Goal: Transaction & Acquisition: Purchase product/service

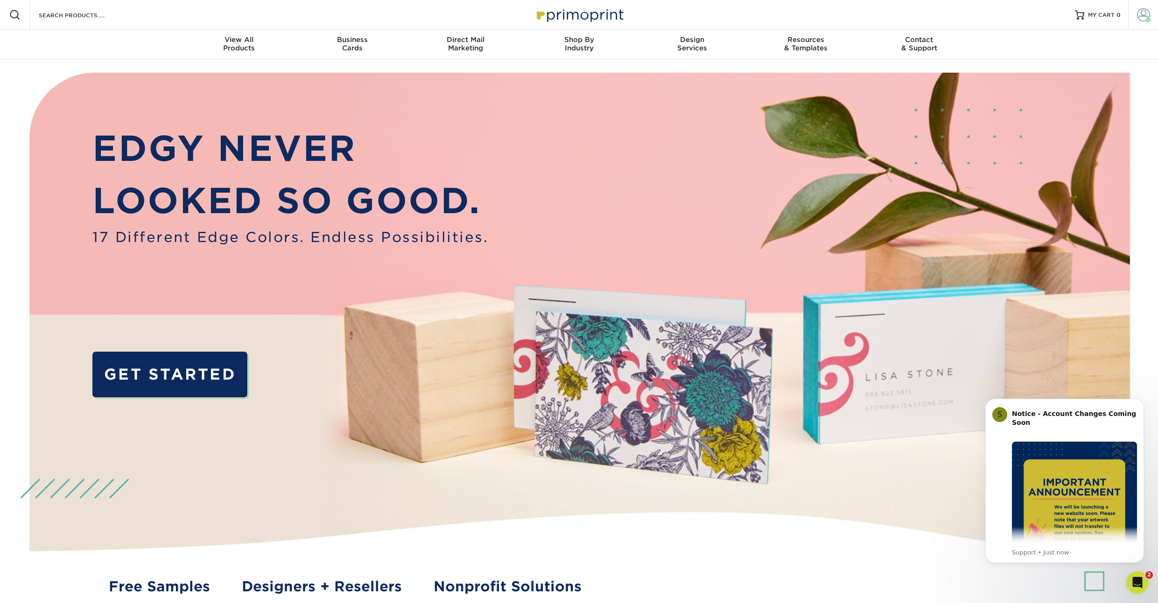
click at [1141, 15] on span at bounding box center [1143, 14] width 13 height 13
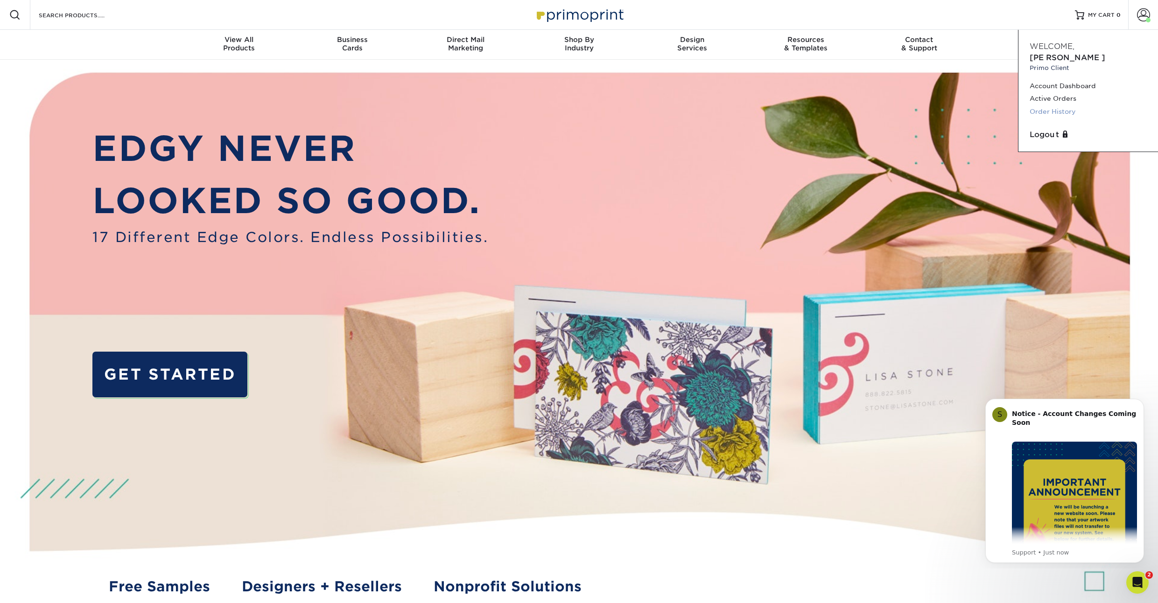
click at [1049, 105] on link "Order History" at bounding box center [1087, 111] width 117 height 13
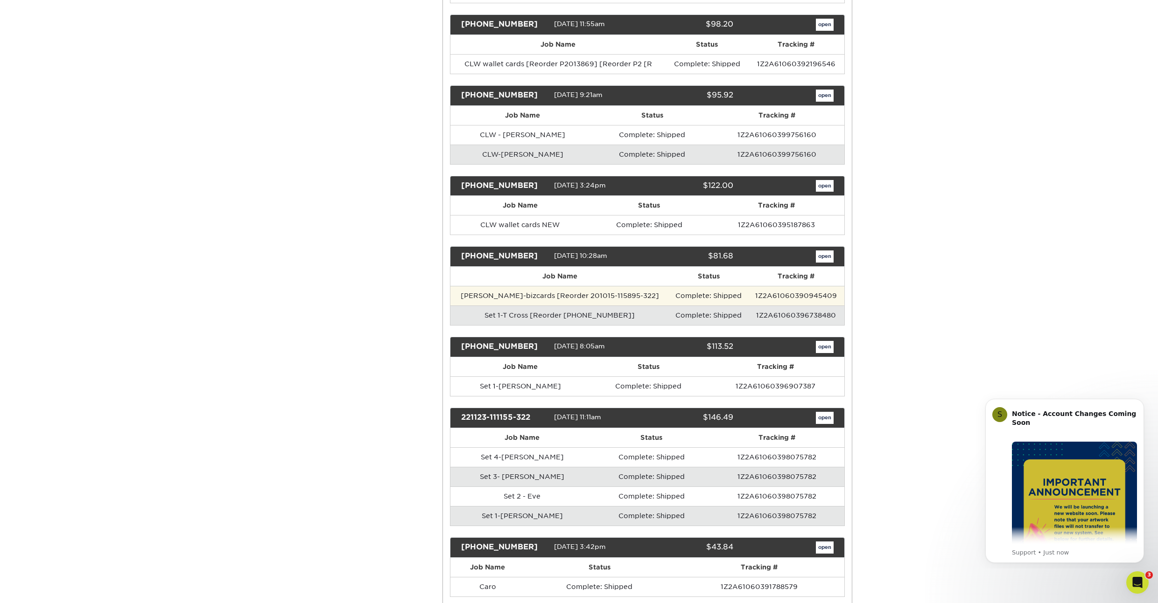
scroll to position [331, 0]
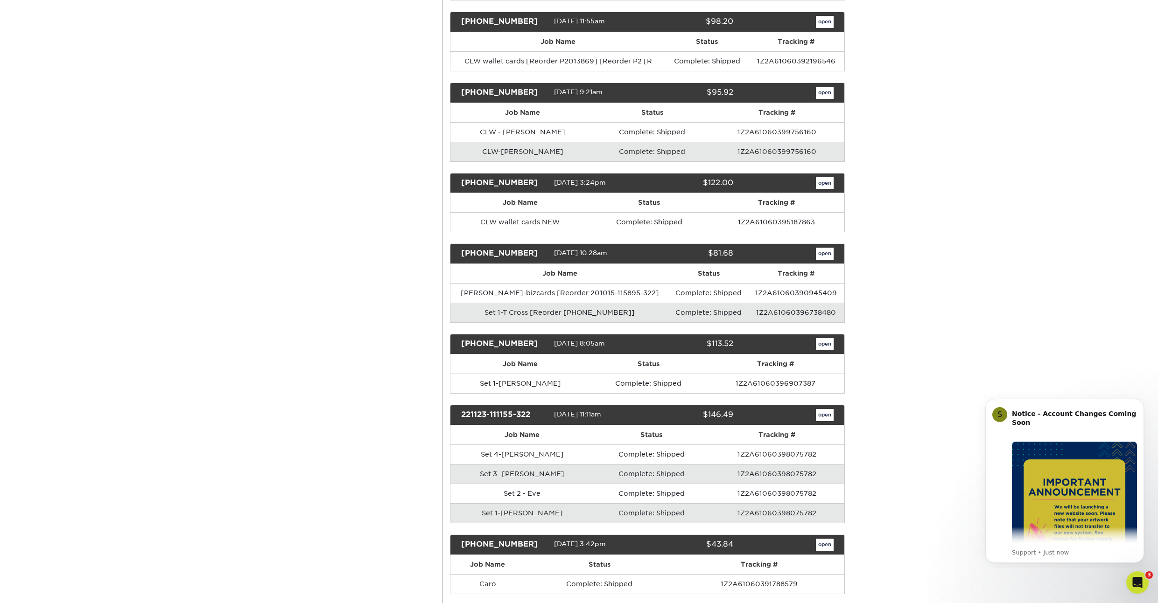
click at [826, 251] on link "open" at bounding box center [825, 254] width 18 height 12
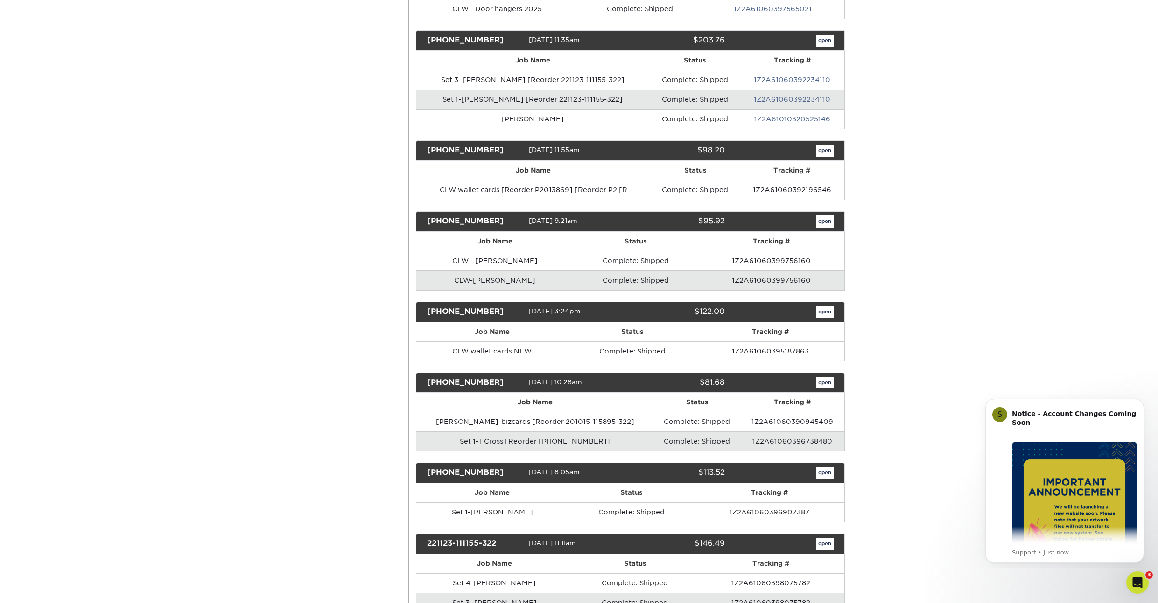
scroll to position [0, 0]
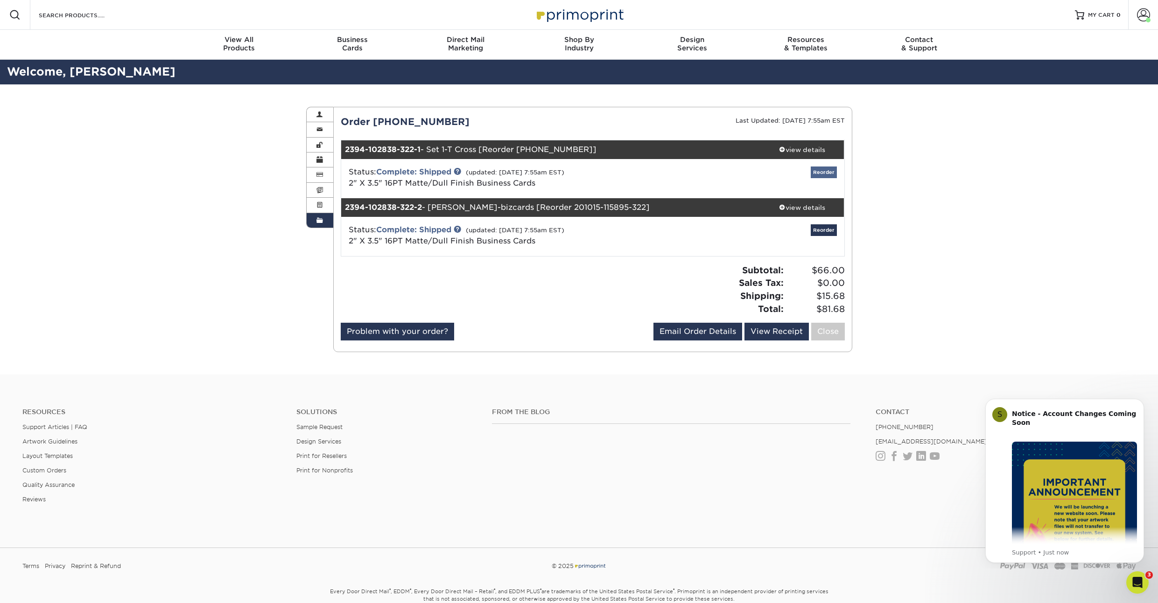
click at [823, 171] on link "Reorder" at bounding box center [823, 173] width 26 height 12
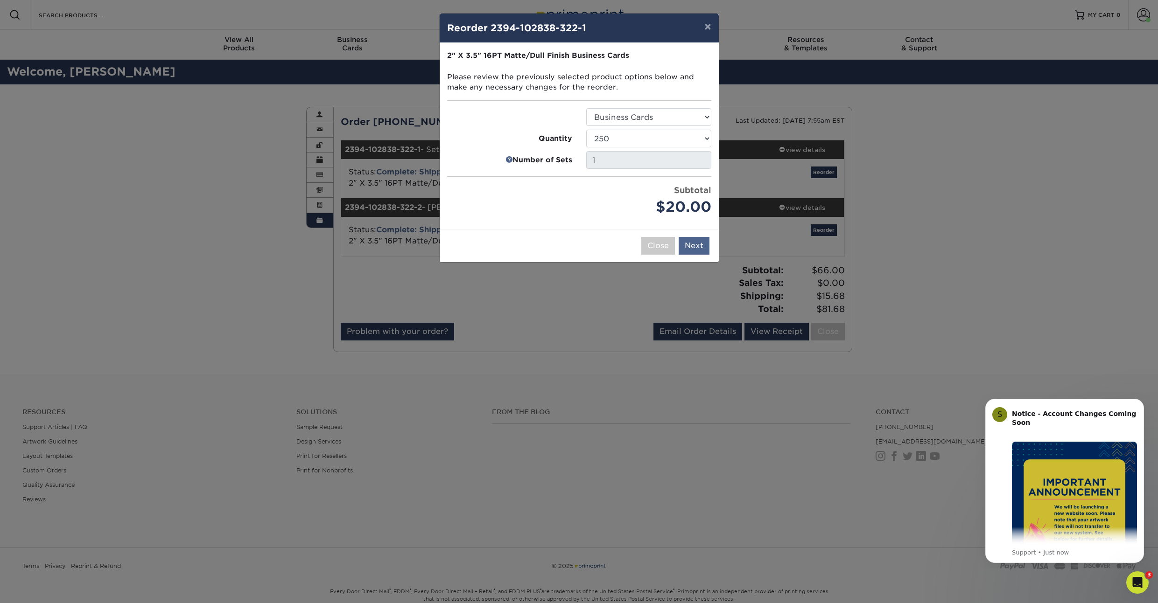
click at [697, 248] on button "Next" at bounding box center [693, 246] width 31 height 18
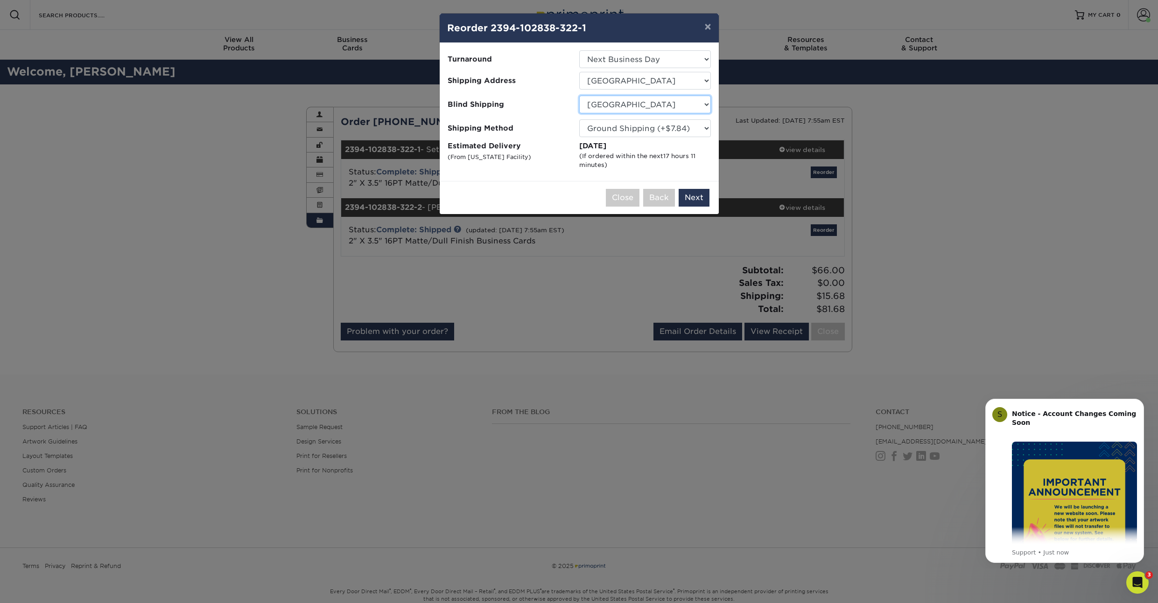
select select "774"
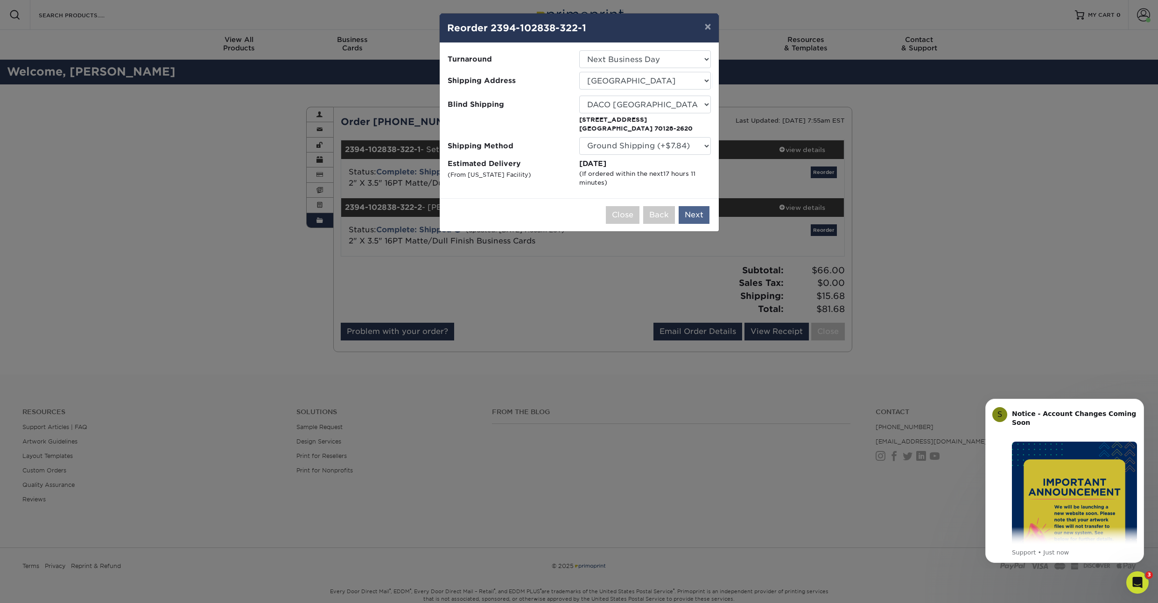
click at [701, 222] on button "Next" at bounding box center [693, 215] width 31 height 18
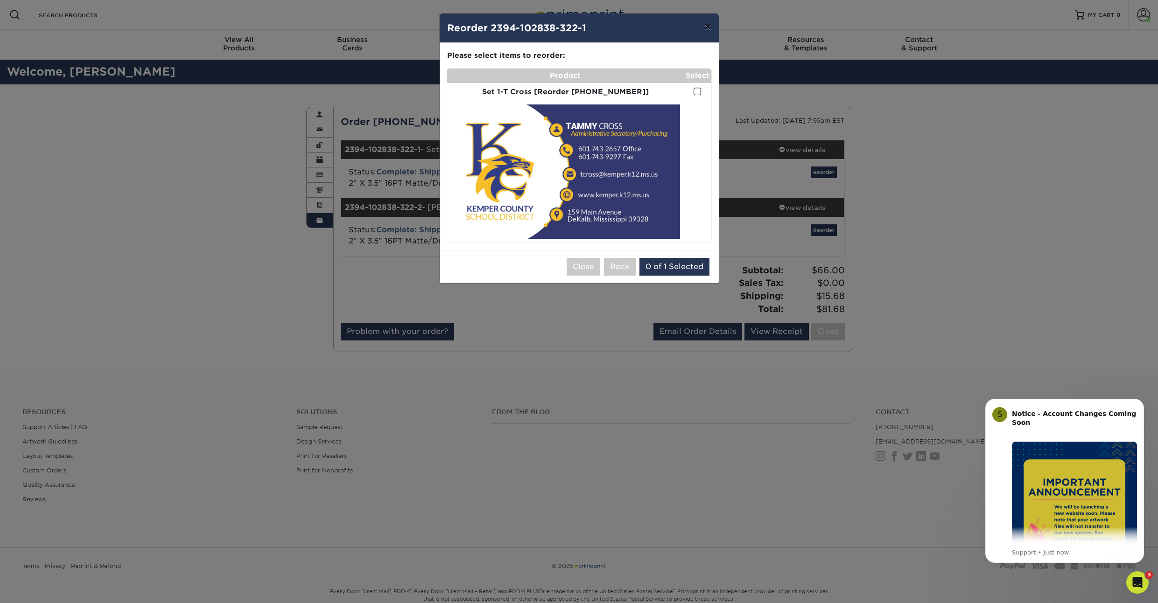
click at [705, 28] on button "×" at bounding box center [707, 27] width 21 height 26
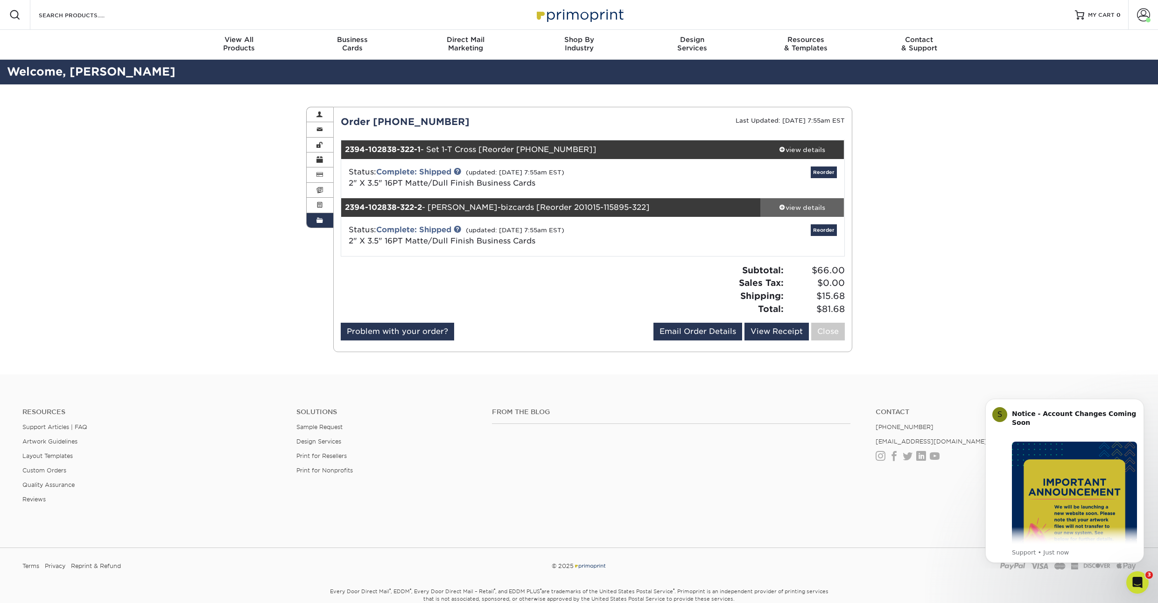
click at [813, 208] on div "view details" at bounding box center [802, 207] width 84 height 9
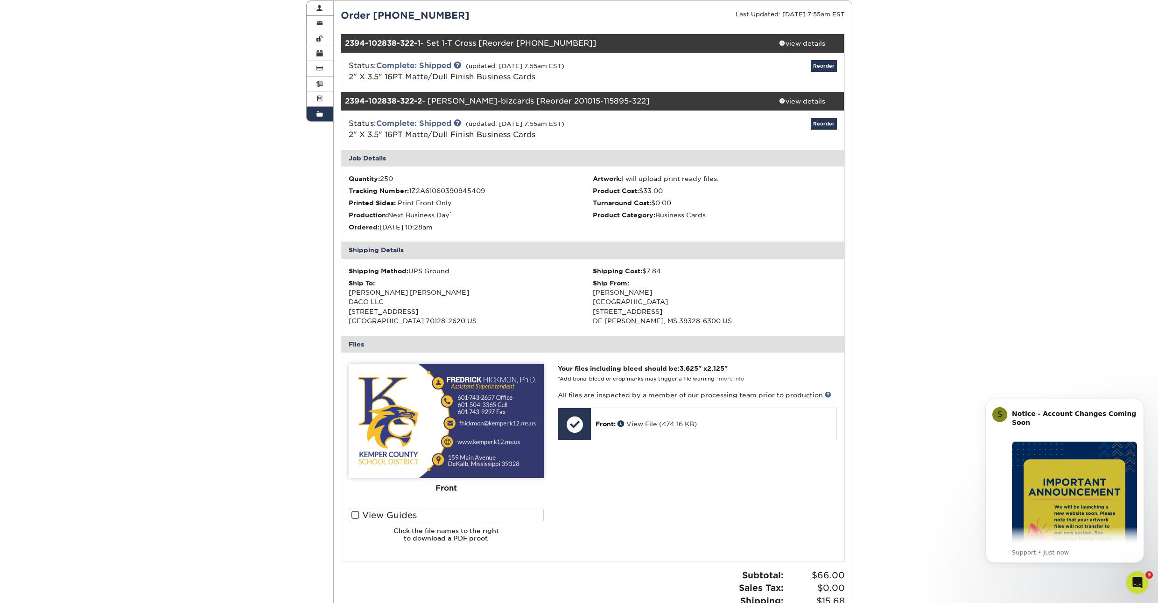
scroll to position [85, 0]
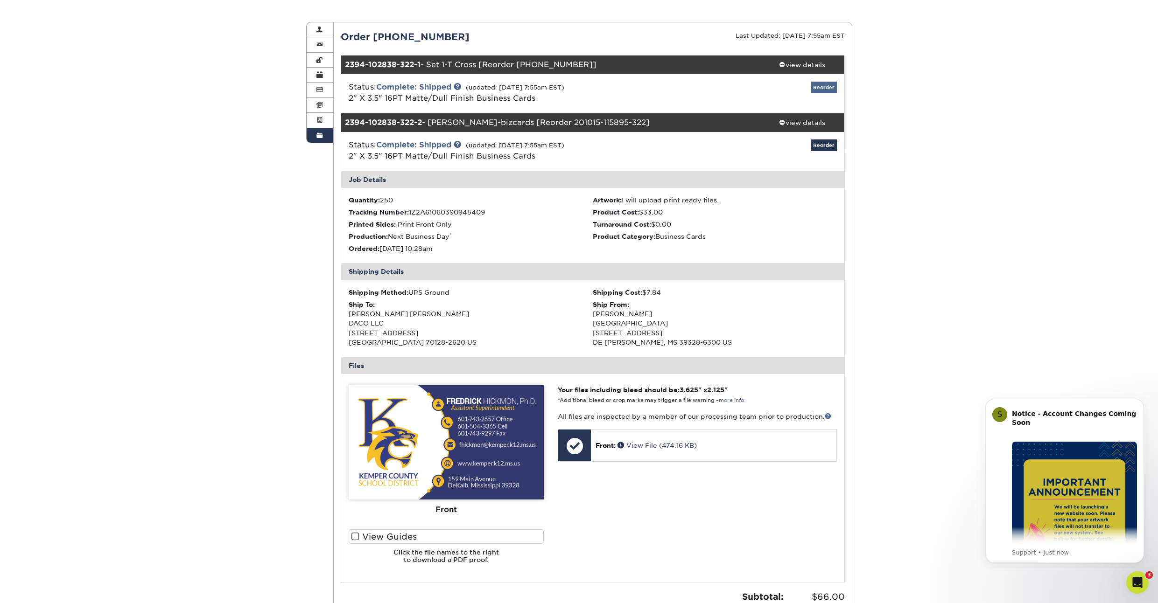
click at [818, 84] on link "Reorder" at bounding box center [823, 88] width 26 height 12
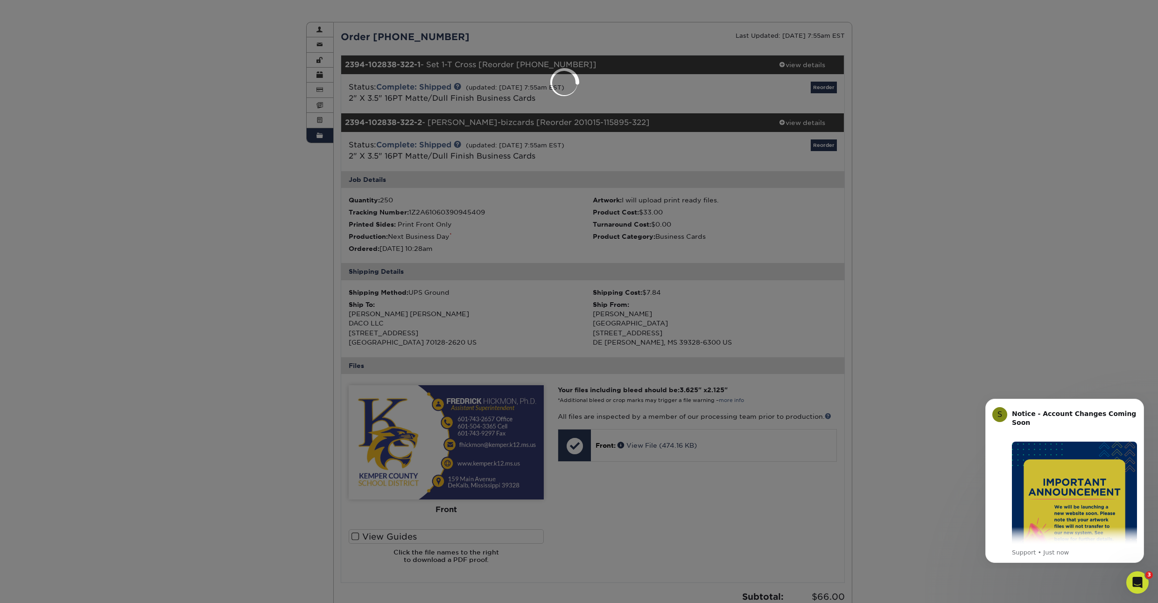
select select "232709"
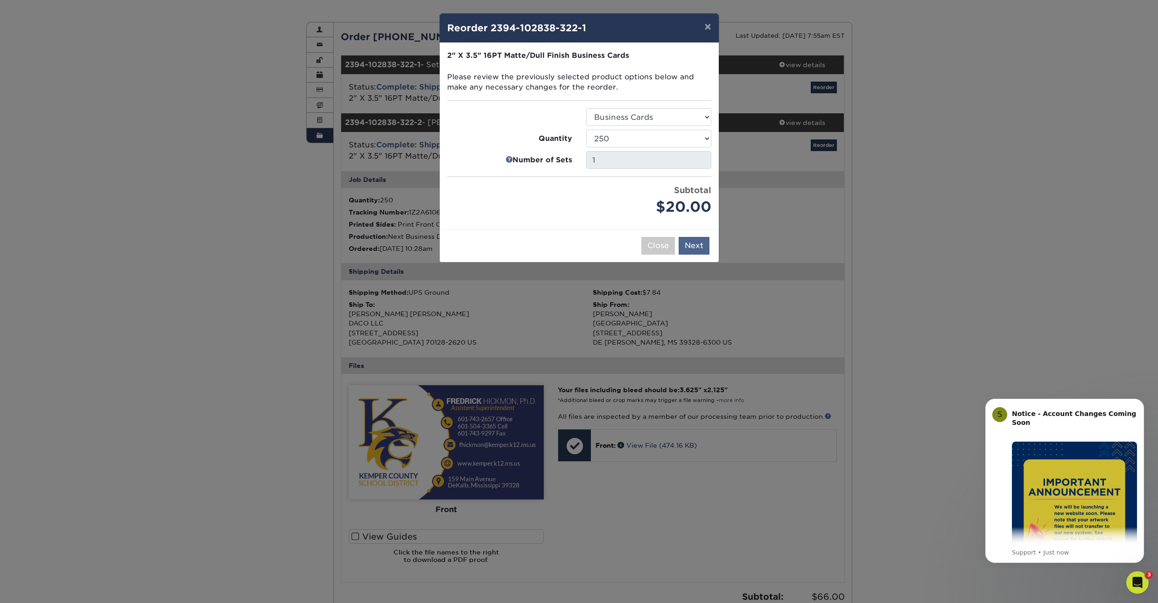
click at [691, 246] on button "Next" at bounding box center [693, 246] width 31 height 18
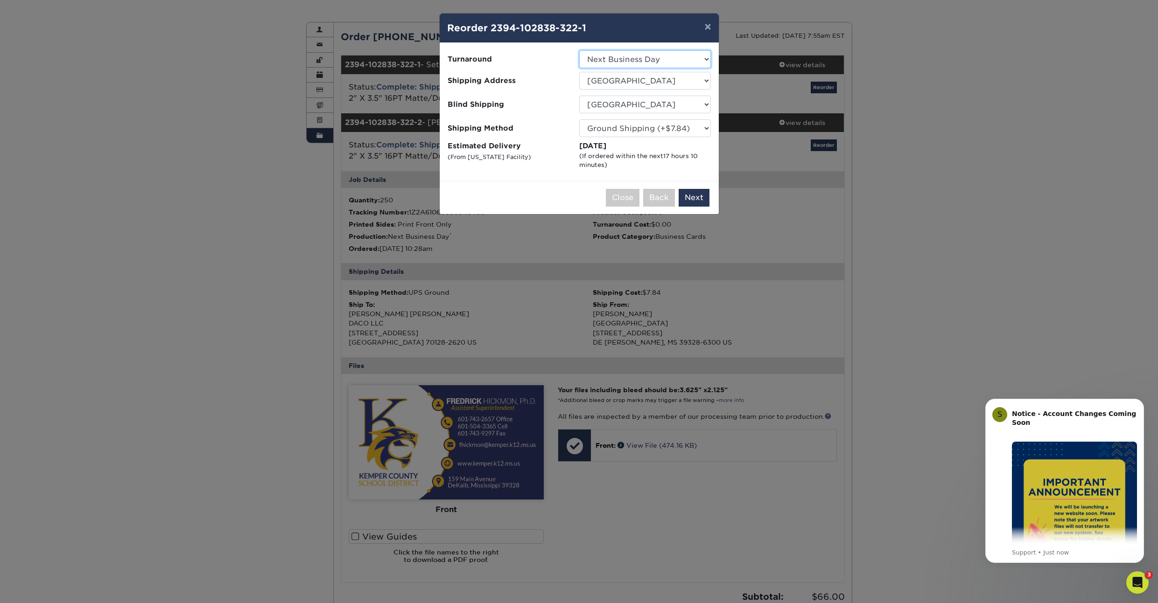
select select "c1dfd2c0-3c7d-45cc-a6c1-6e0aa94096b4"
select select "771"
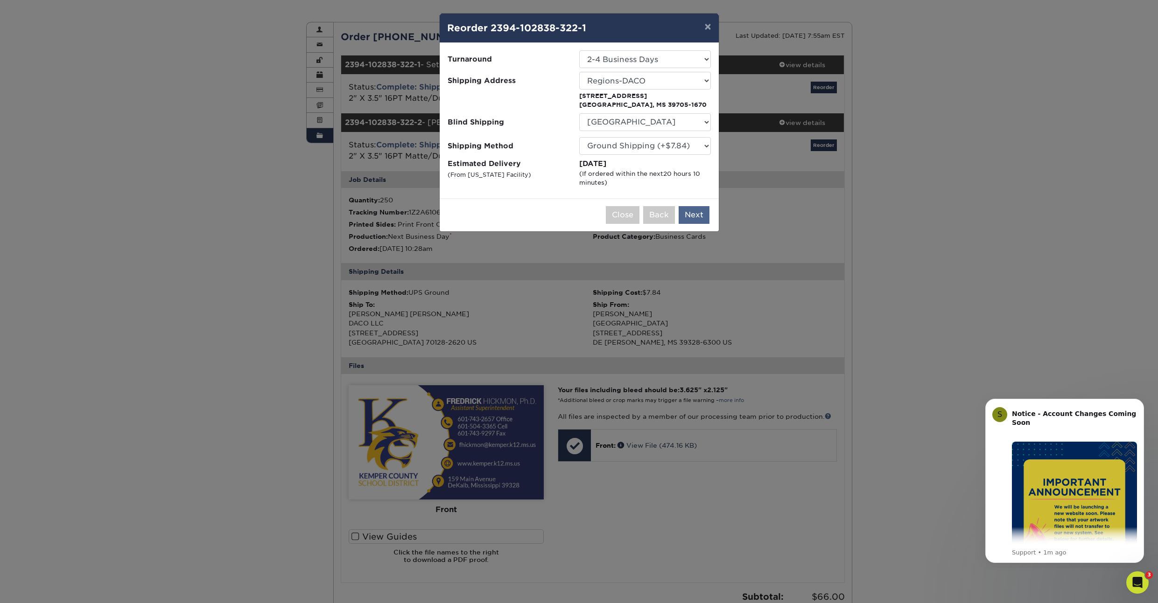
click at [701, 216] on button "Next" at bounding box center [693, 215] width 31 height 18
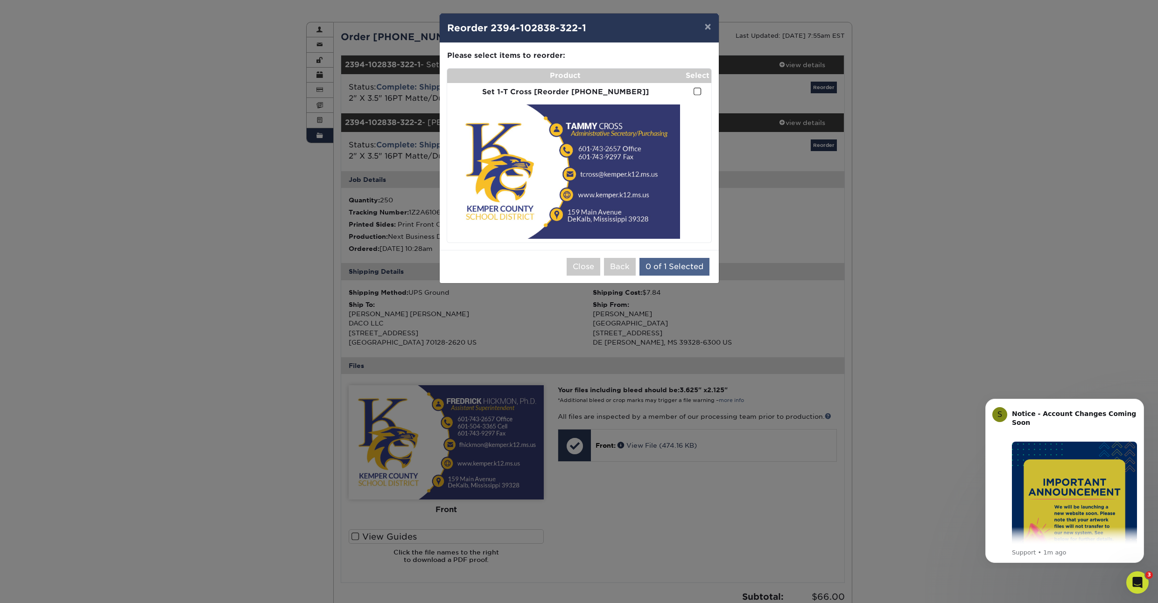
click at [675, 266] on button "0 of 1 Selected" at bounding box center [674, 267] width 70 height 18
click at [698, 91] on span at bounding box center [697, 91] width 8 height 9
click at [0, 0] on input "checkbox" at bounding box center [0, 0] width 0 height 0
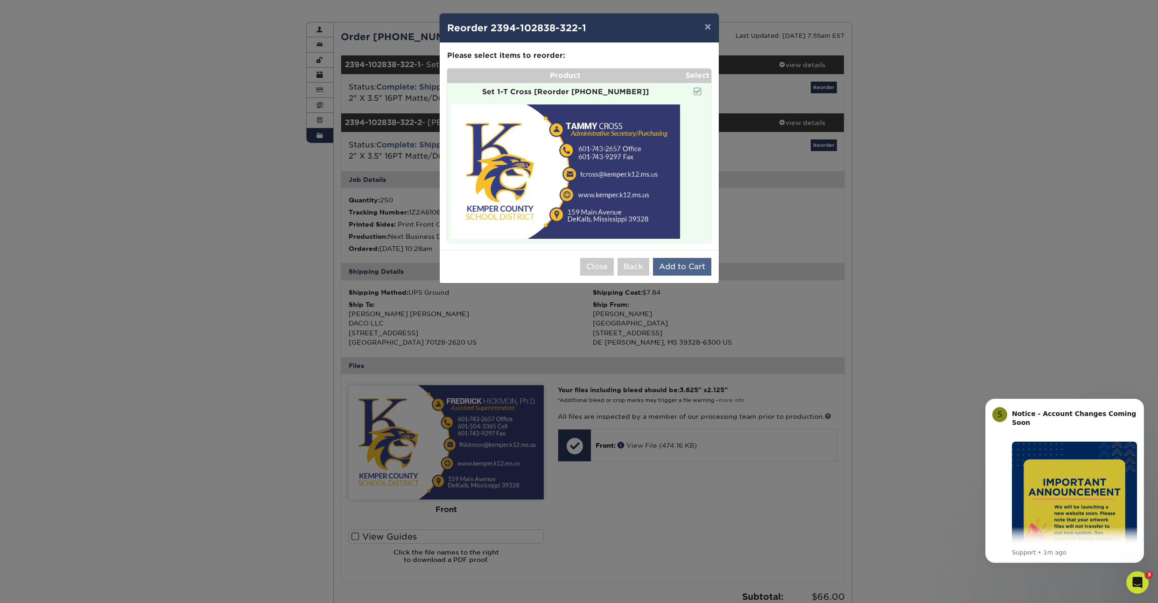
click at [690, 268] on button "Add to Cart" at bounding box center [682, 267] width 58 height 18
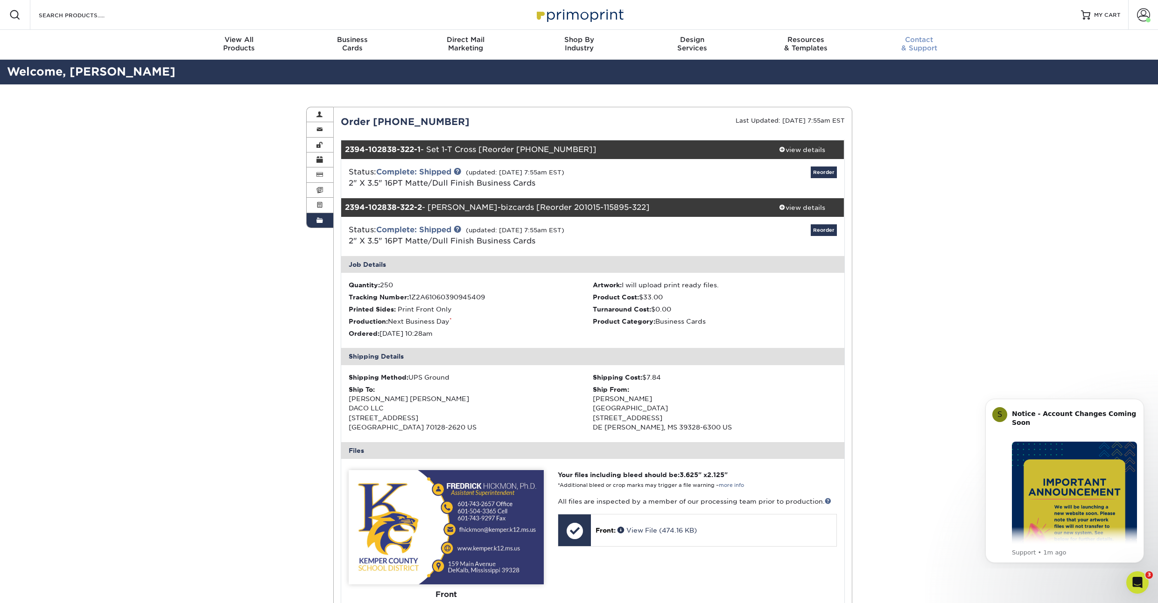
scroll to position [0, 0]
click at [1096, 18] on span "MY CART" at bounding box center [1107, 15] width 27 height 8
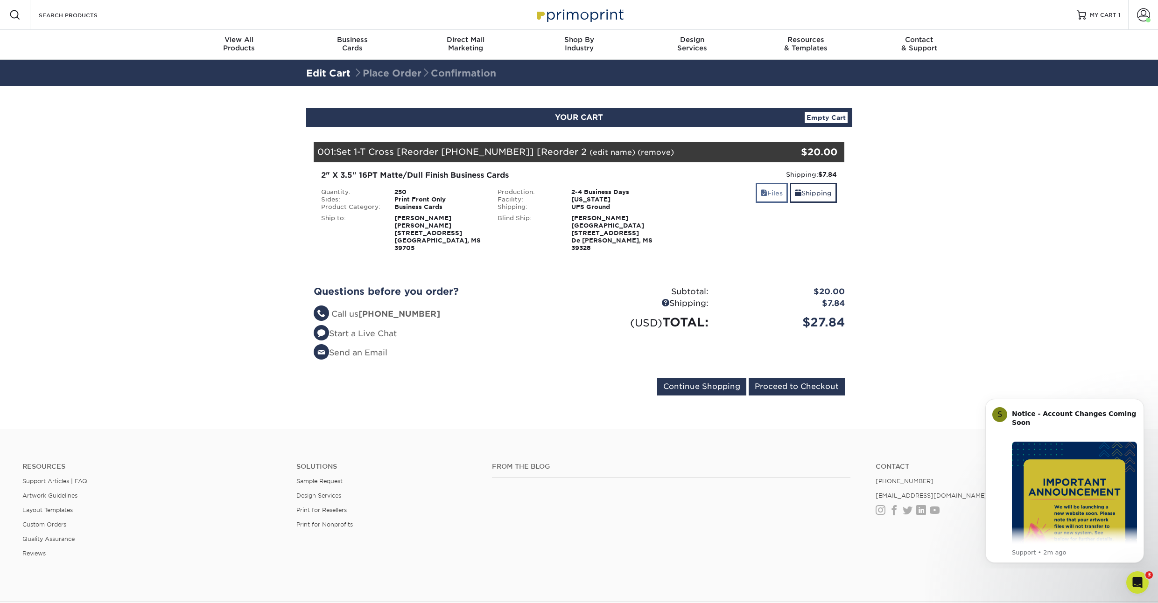
click at [768, 194] on link "Files" at bounding box center [771, 193] width 32 height 20
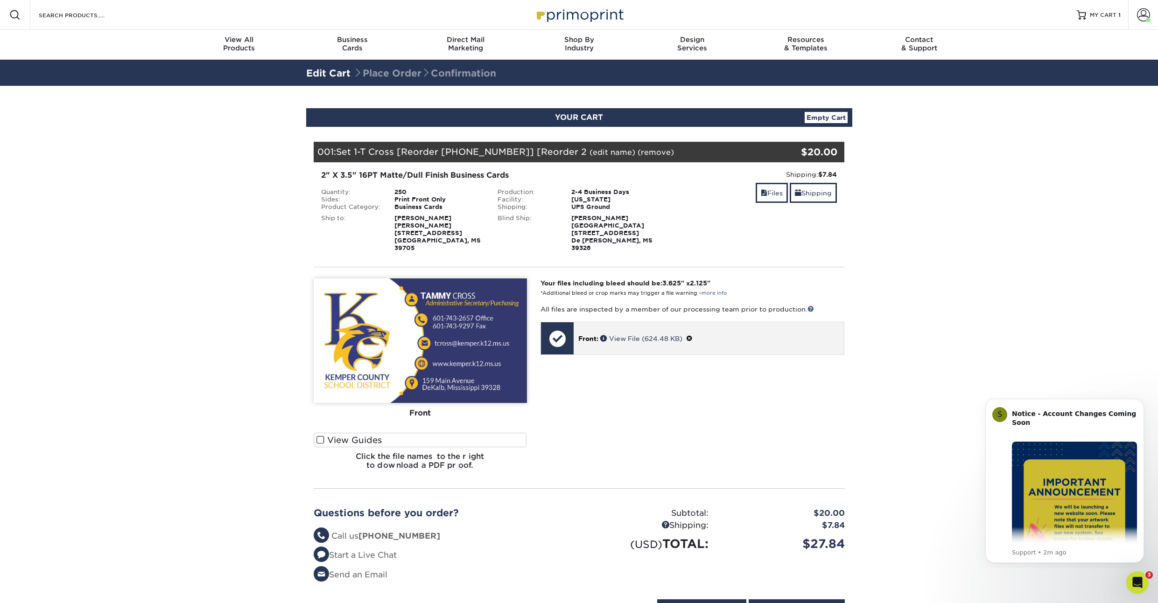
click at [622, 343] on div "Front: View File (624.48 KB)" at bounding box center [708, 338] width 270 height 32
click at [691, 336] on span at bounding box center [689, 338] width 7 height 7
click at [593, 349] on link "Ok" at bounding box center [588, 349] width 20 height 14
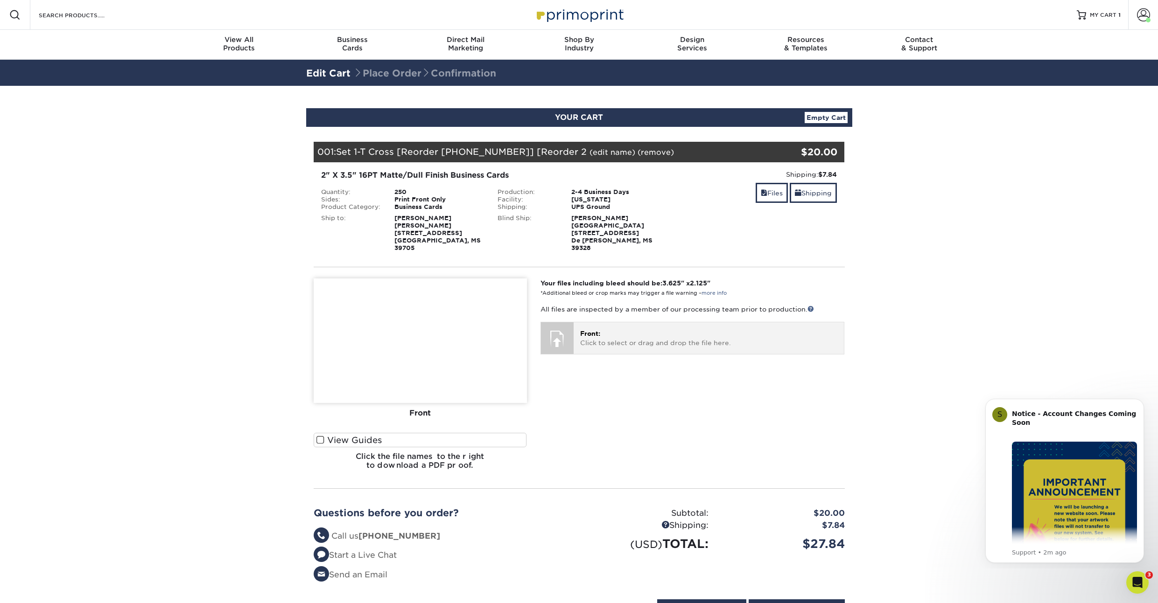
click at [573, 340] on div at bounding box center [557, 338] width 33 height 33
click at [600, 334] on span "Front:" at bounding box center [590, 333] width 20 height 7
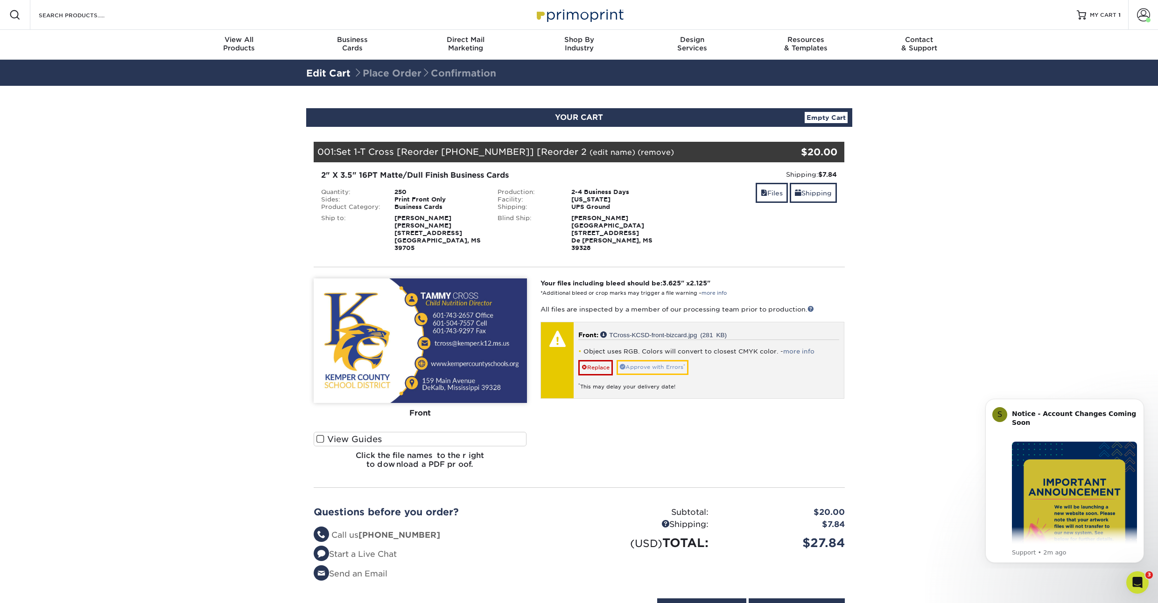
click at [651, 367] on link "Approve with Errors *" at bounding box center [652, 367] width 72 height 14
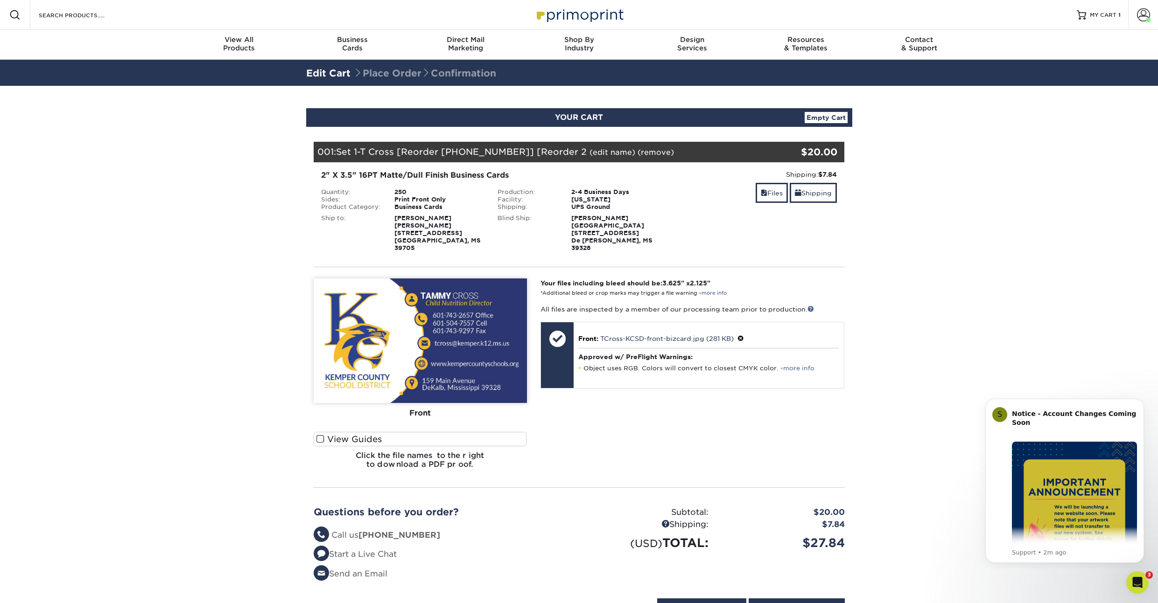
click at [690, 441] on div "Your files including bleed should be: 3.625 " x 2.125 " *Additional bleed or cr…" at bounding box center [692, 378] width 318 height 198
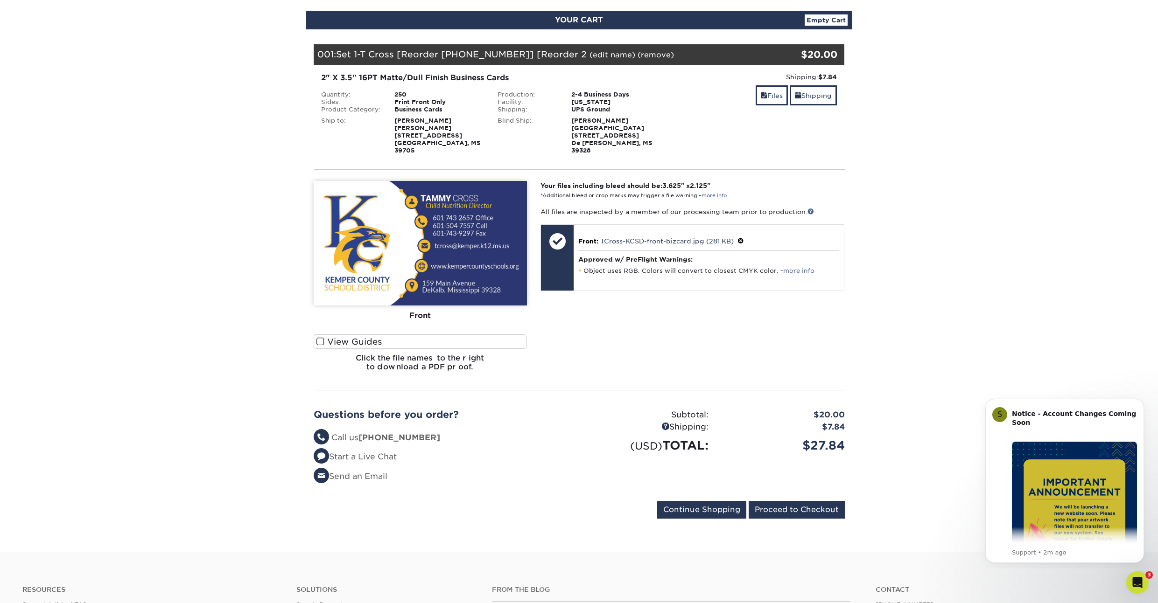
scroll to position [93, 0]
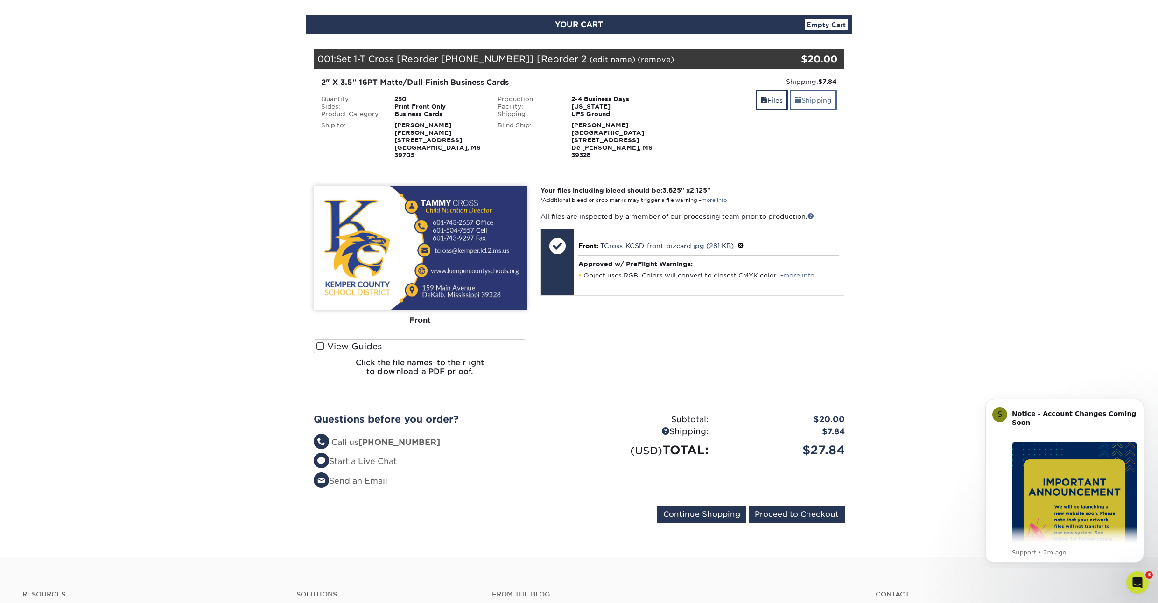
click at [815, 100] on link "Shipping" at bounding box center [812, 100] width 47 height 20
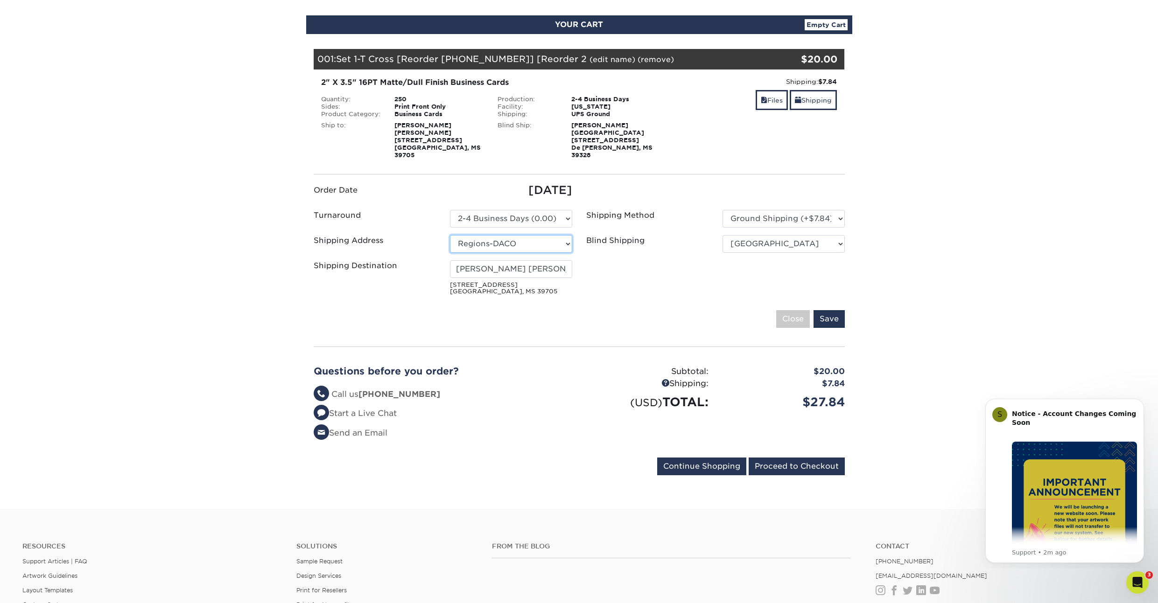
select select "232709"
click at [740, 282] on ul "Order Date 09/03/2025 Turnaround Please Select Select One" at bounding box center [579, 240] width 545 height 117
type input "[PERSON_NAME]"
select select "771"
click at [832, 320] on input "Save" at bounding box center [828, 319] width 31 height 18
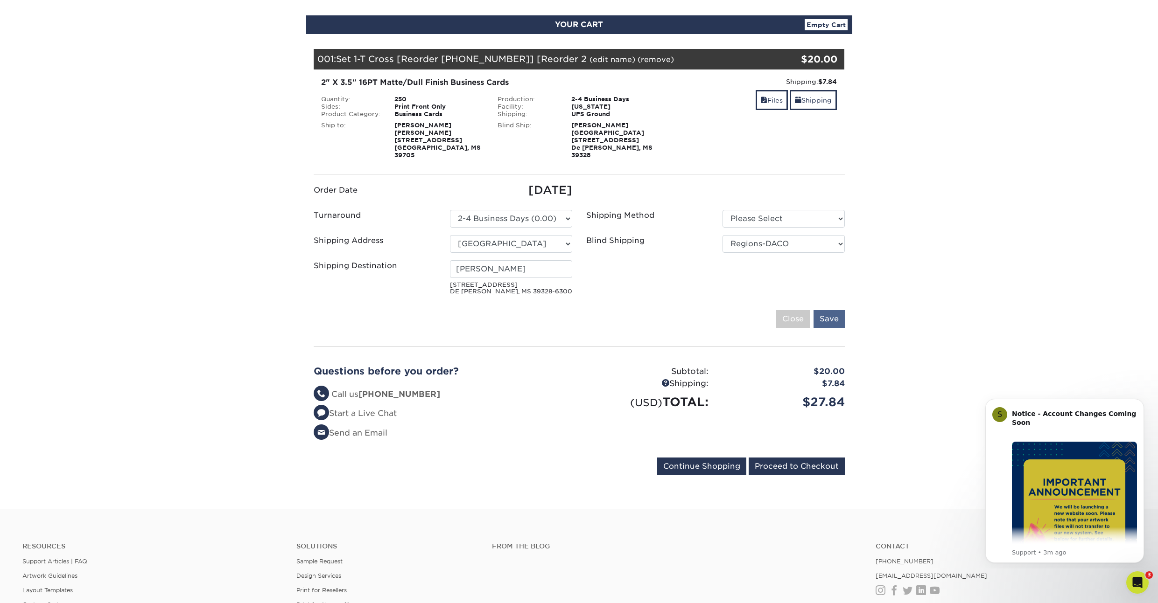
click at [826, 318] on input "Save" at bounding box center [828, 319] width 31 height 18
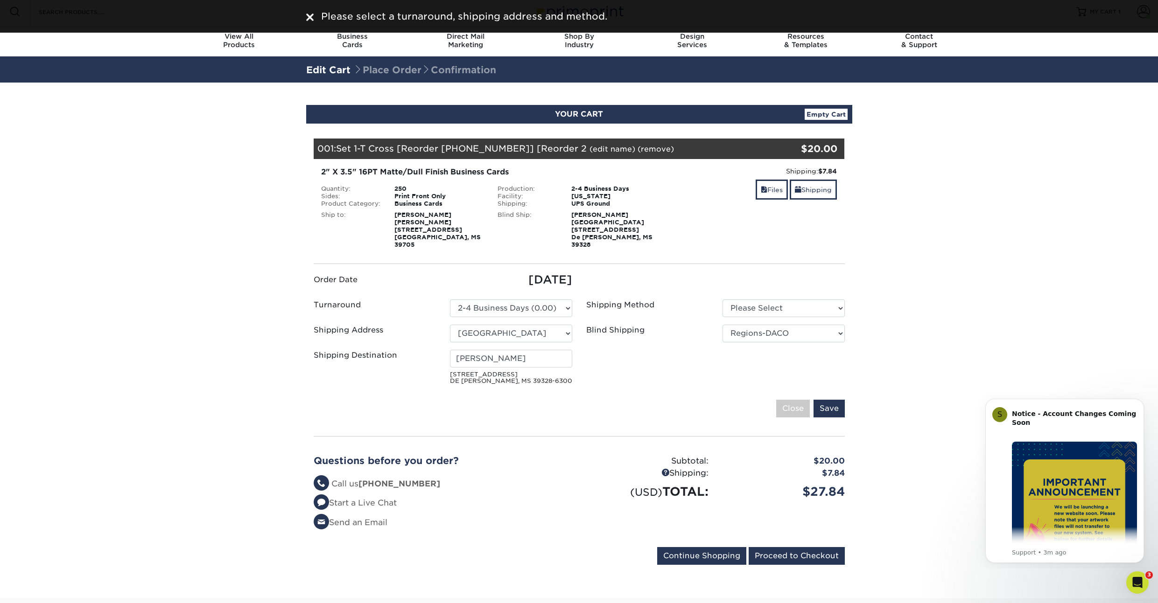
scroll to position [4, 0]
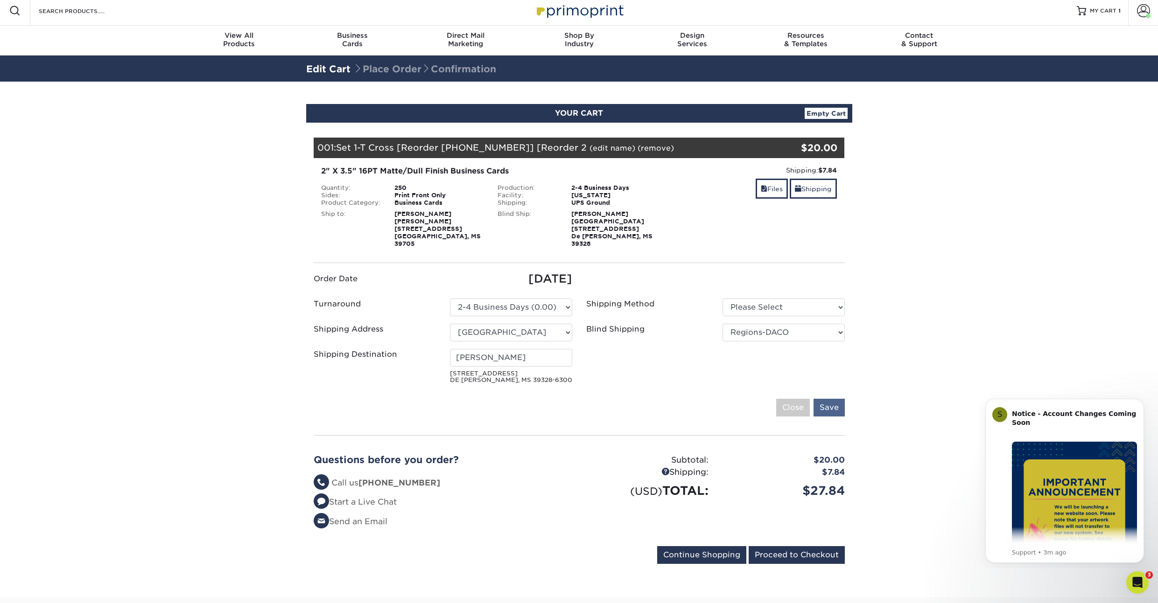
click at [826, 405] on input "Save" at bounding box center [828, 408] width 31 height 18
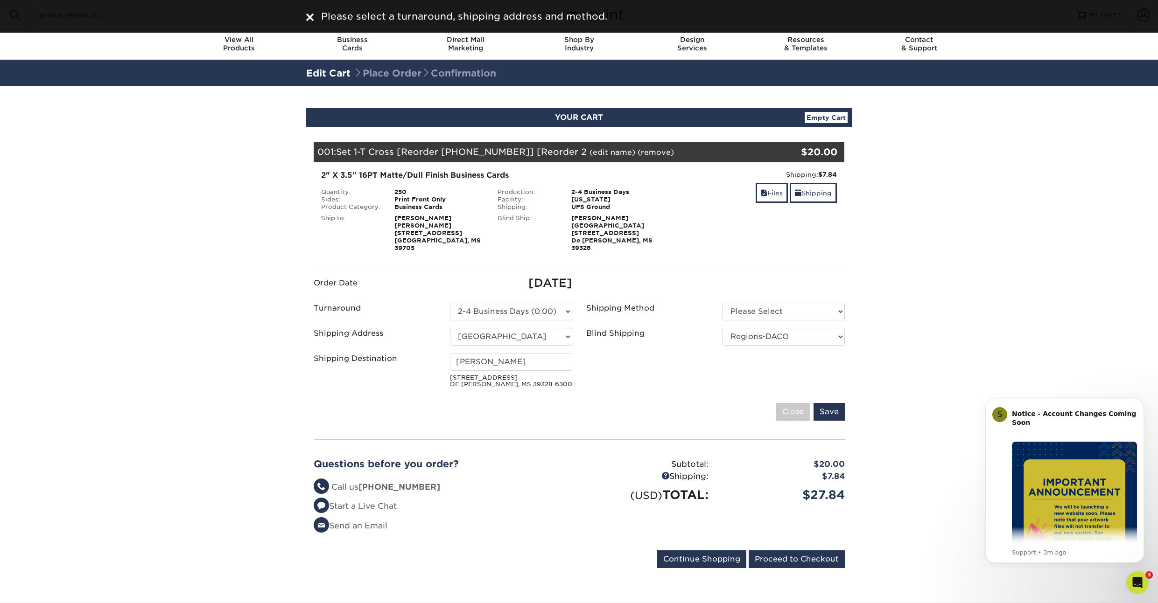
scroll to position [0, 0]
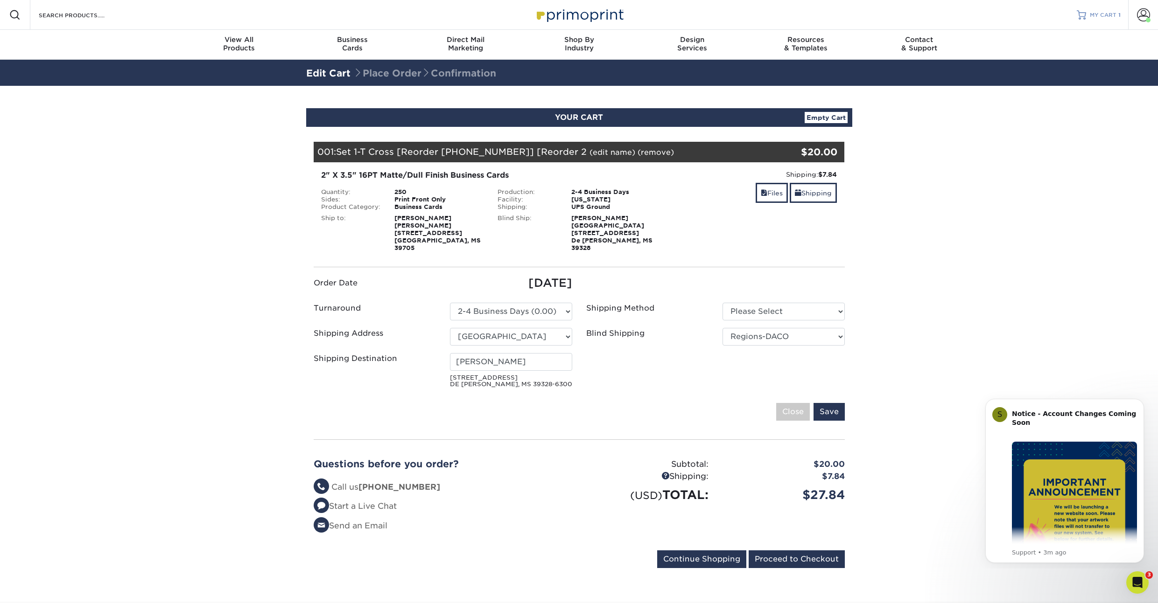
click at [1103, 18] on span "MY CART" at bounding box center [1102, 15] width 27 height 8
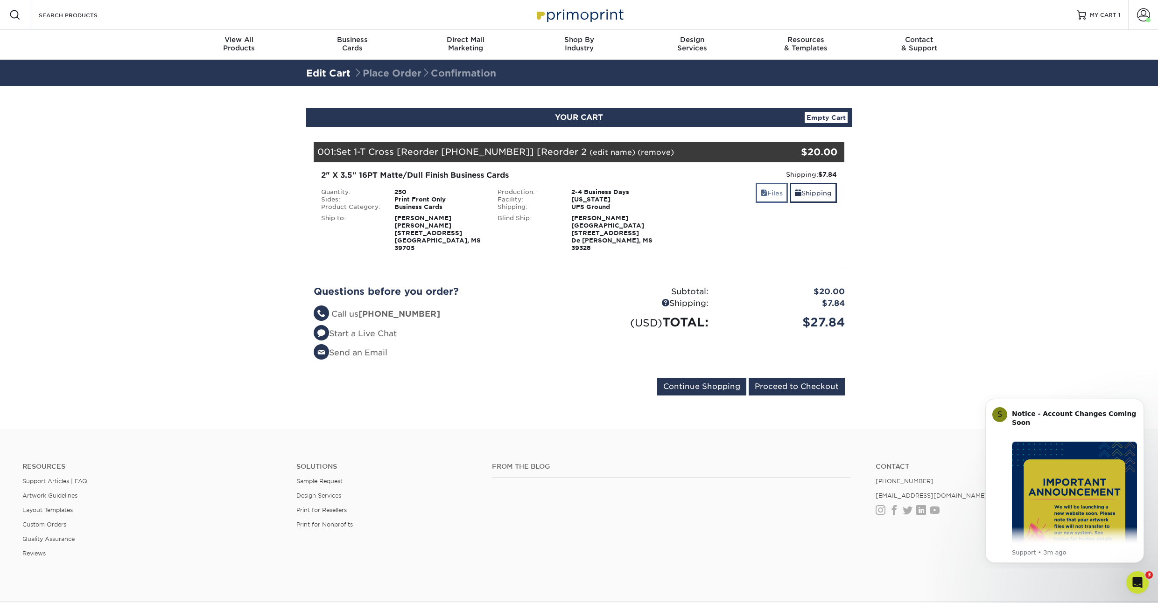
click at [780, 193] on link "Files" at bounding box center [771, 193] width 32 height 20
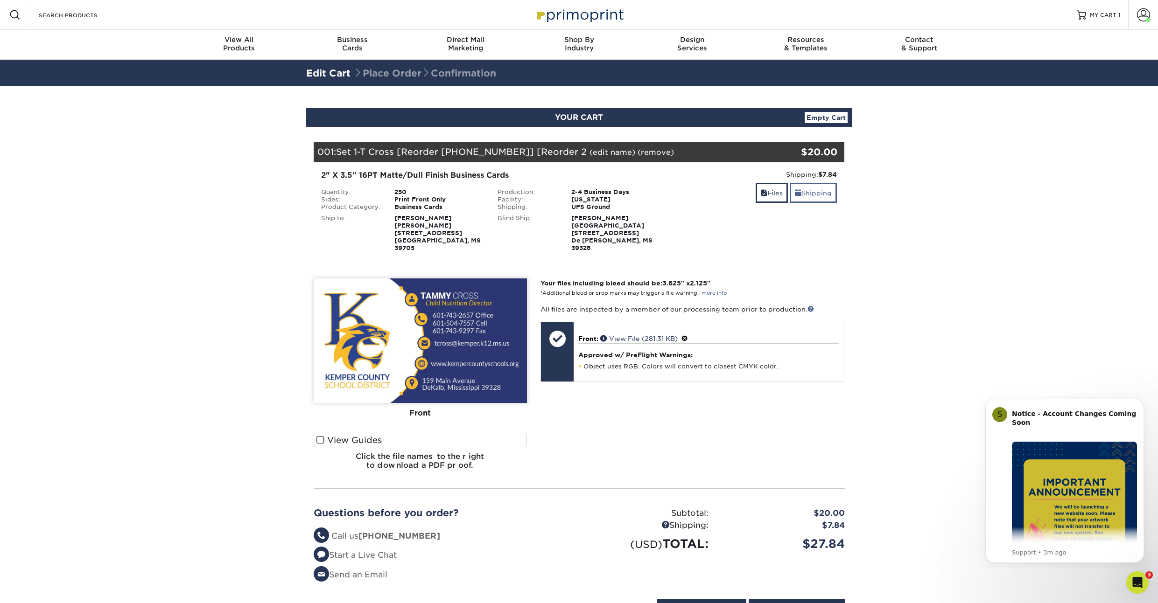
click at [811, 191] on link "Shipping" at bounding box center [812, 193] width 47 height 20
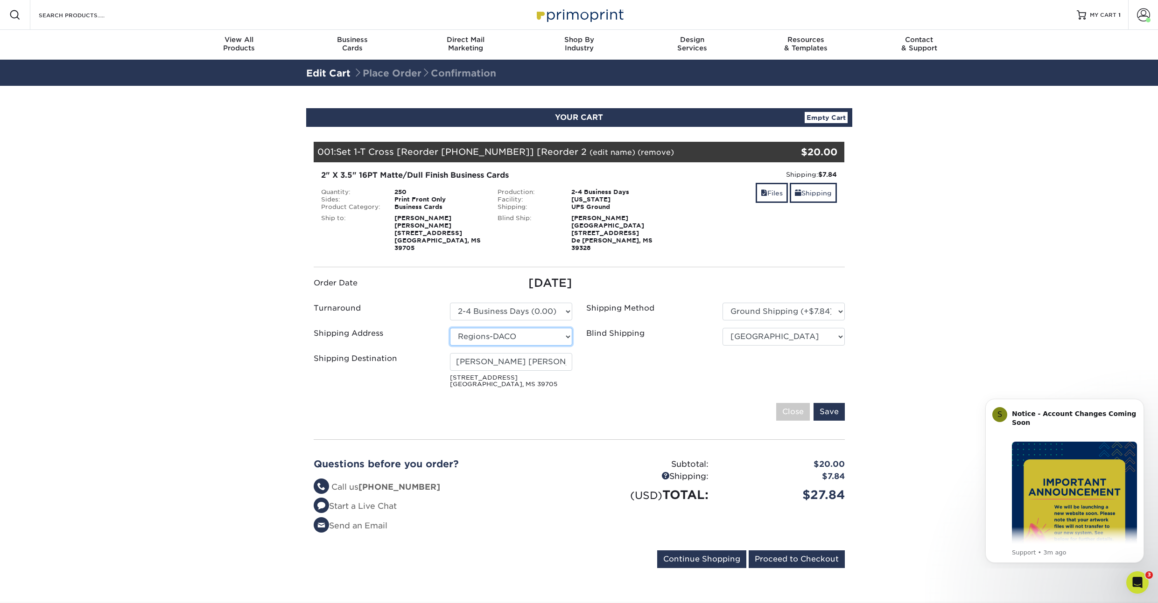
select select "232709"
type input "[PERSON_NAME]"
select select "771"
select select "03"
select select "eb2e1bc9-5dd9-423f-b3bd-4a2ad775a017"
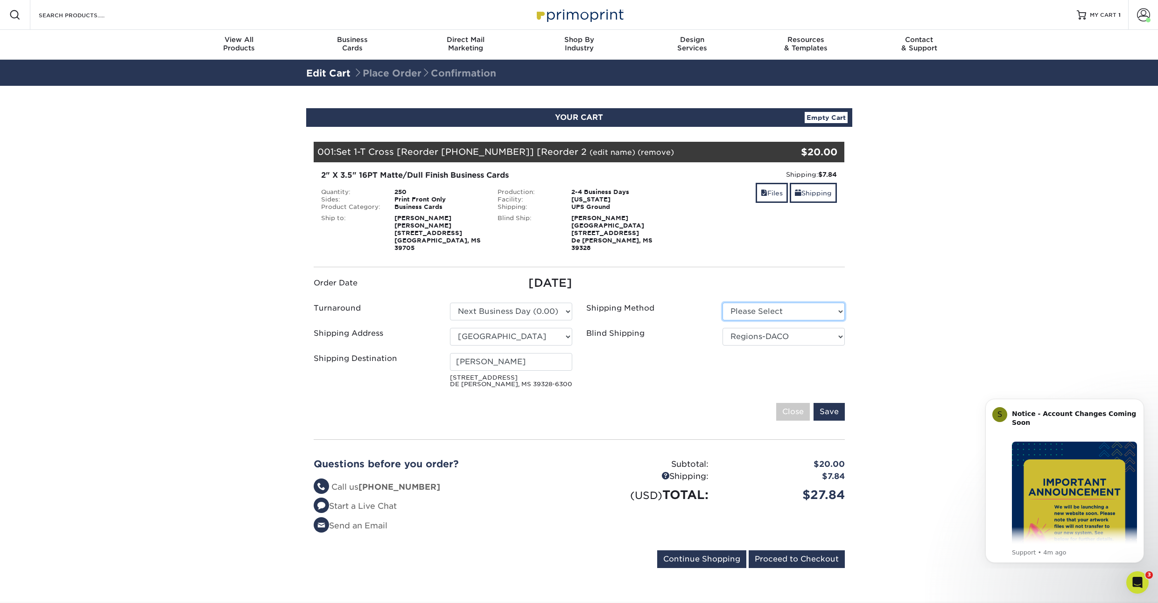
select select "03"
click at [834, 408] on input "Save" at bounding box center [828, 412] width 31 height 18
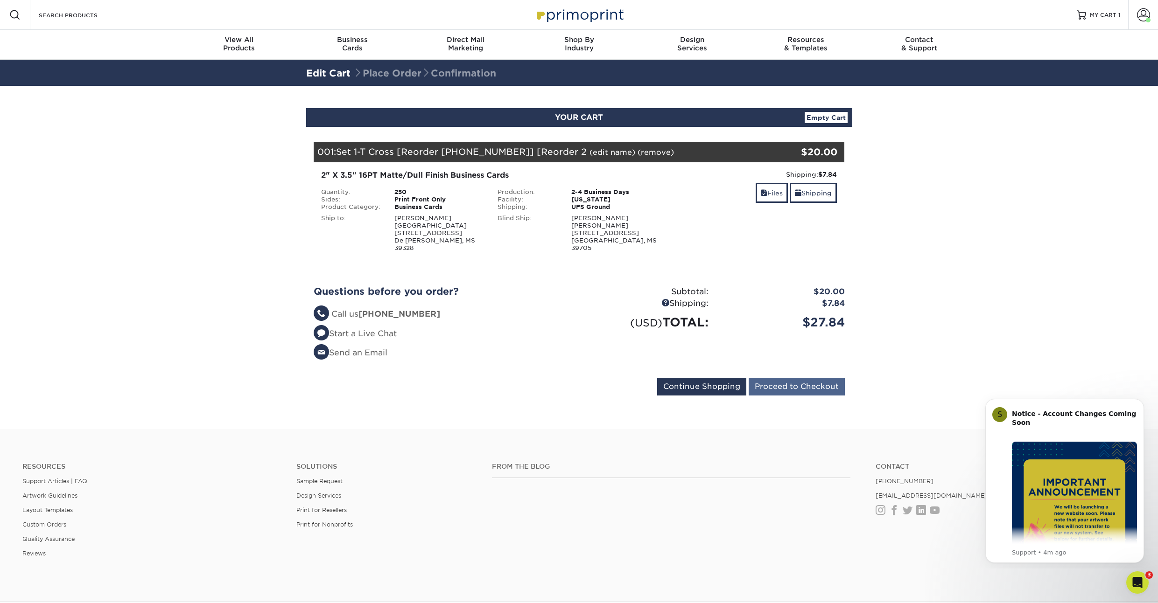
click at [804, 385] on input "Proceed to Checkout" at bounding box center [796, 387] width 96 height 18
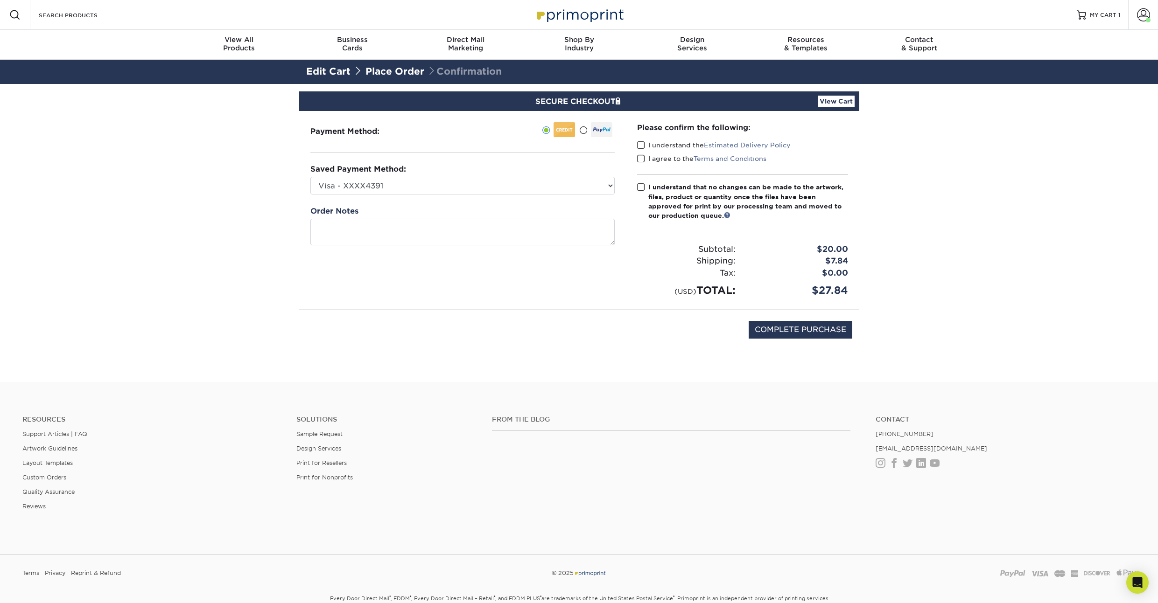
click at [583, 132] on span at bounding box center [583, 130] width 8 height 9
click at [0, 0] on input "radio" at bounding box center [0, 0] width 0 height 0
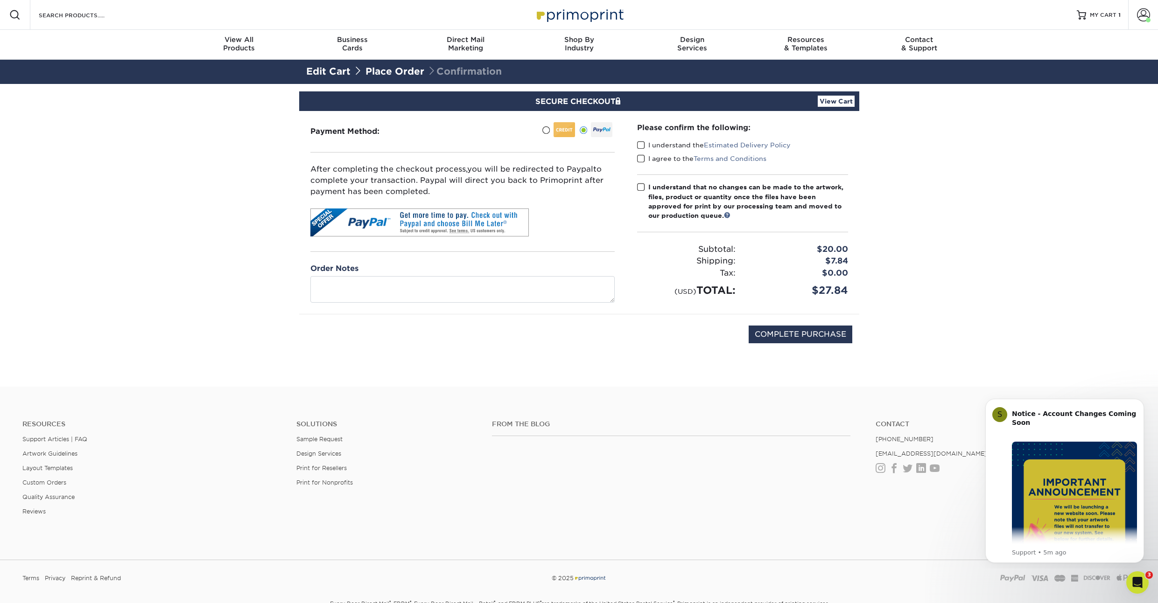
click at [638, 147] on span at bounding box center [641, 145] width 8 height 9
click at [0, 0] on input "I understand the Estimated Delivery Policy" at bounding box center [0, 0] width 0 height 0
click at [640, 161] on span at bounding box center [641, 158] width 8 height 9
click at [0, 0] on input "I agree to the Terms and Conditions" at bounding box center [0, 0] width 0 height 0
click at [641, 185] on span at bounding box center [641, 187] width 8 height 9
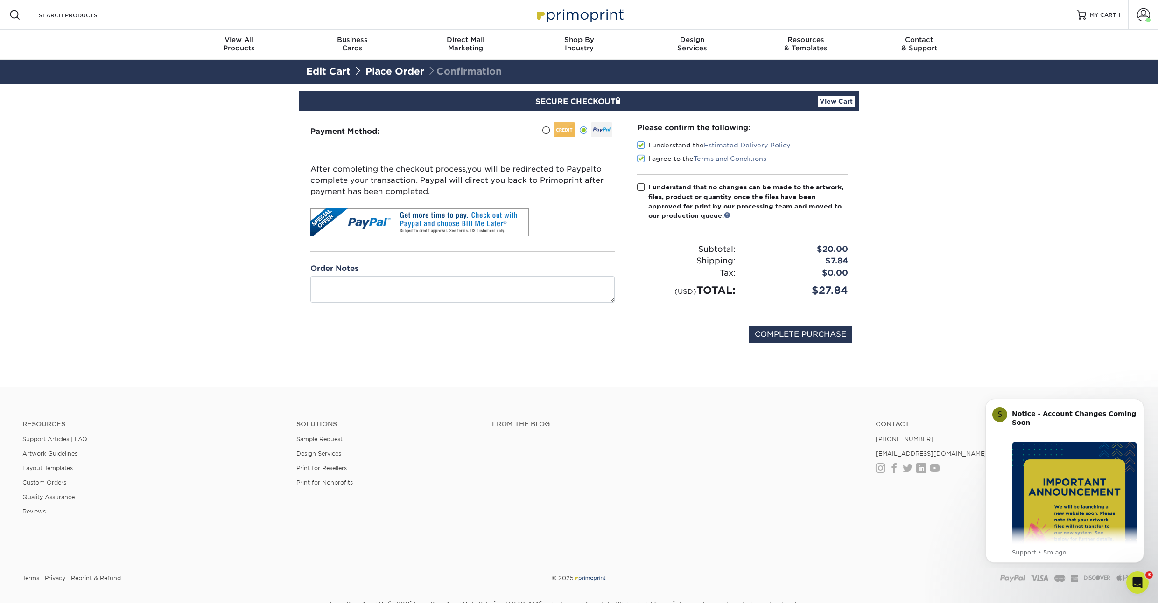
click at [0, 0] on input "I understand that no changes can be made to the artwork, files, product or quan…" at bounding box center [0, 0] width 0 height 0
click at [802, 335] on input "COMPLETE PURCHASE" at bounding box center [800, 335] width 104 height 18
type input "PROCESSING, PLEASE WAIT..."
